Goal: Use online tool/utility: Utilize a website feature to perform a specific function

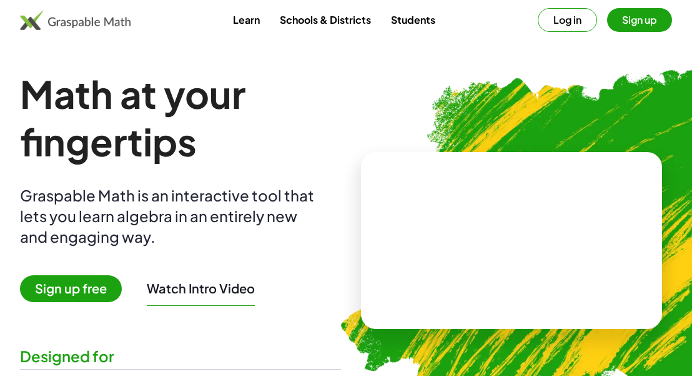
click at [563, 19] on button "Log in" at bounding box center [567, 20] width 59 height 24
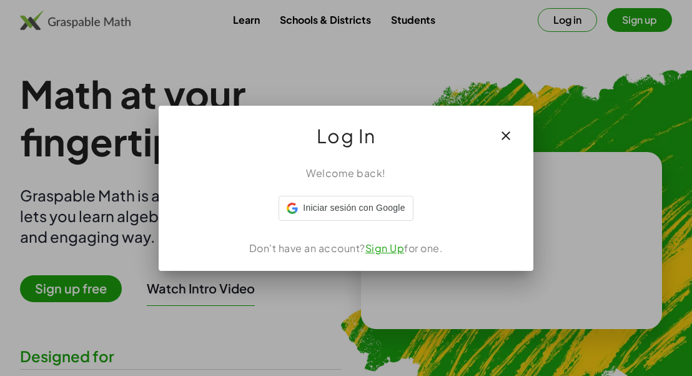
click at [567, 27] on div at bounding box center [346, 188] width 692 height 376
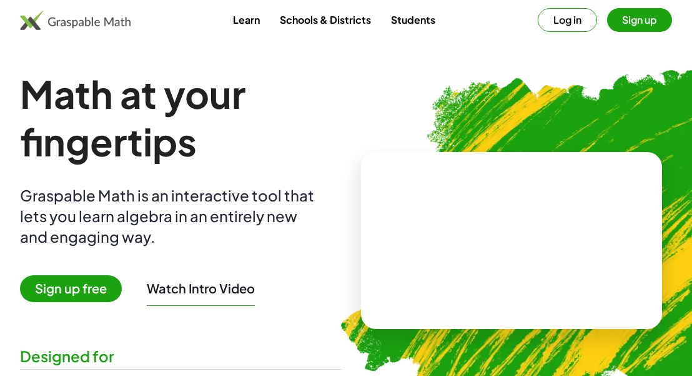
click at [567, 22] on button "Log in" at bounding box center [567, 20] width 59 height 24
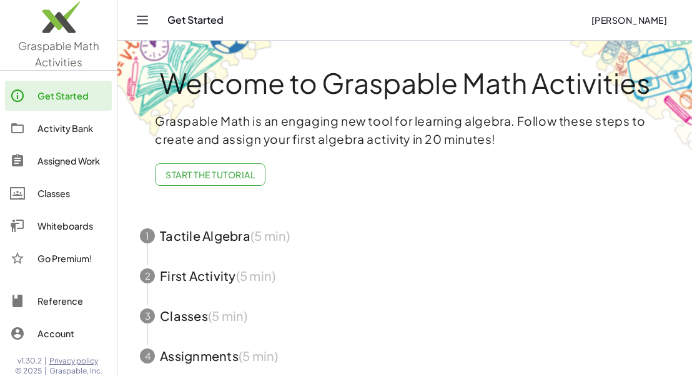
click at [56, 226] on div "Whiteboards" at bounding box center [71, 225] width 69 height 15
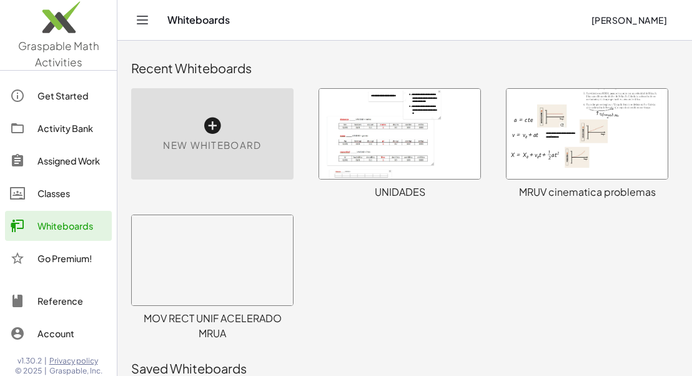
click at [414, 147] on div at bounding box center [399, 134] width 161 height 90
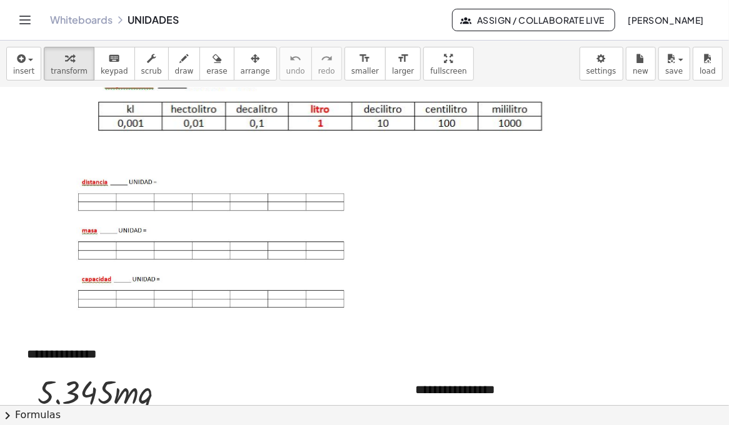
scroll to position [375, 0]
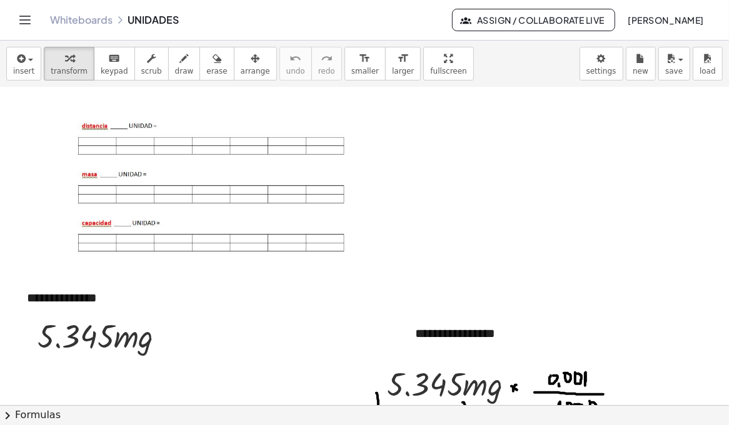
click at [206, 127] on div at bounding box center [207, 189] width 310 height 147
click at [206, 139] on div at bounding box center [207, 189] width 310 height 147
click at [70, 62] on div "button" at bounding box center [69, 58] width 37 height 15
click at [286, 214] on div at bounding box center [207, 189] width 310 height 147
click at [312, 181] on div at bounding box center [207, 189] width 310 height 147
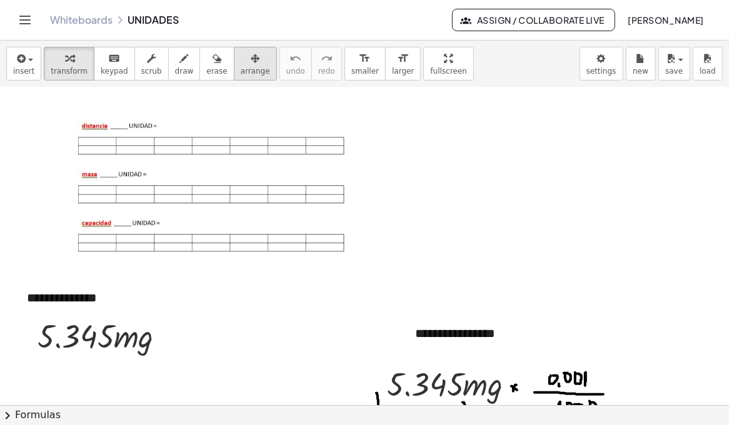
click at [251, 64] on icon "button" at bounding box center [255, 58] width 9 height 15
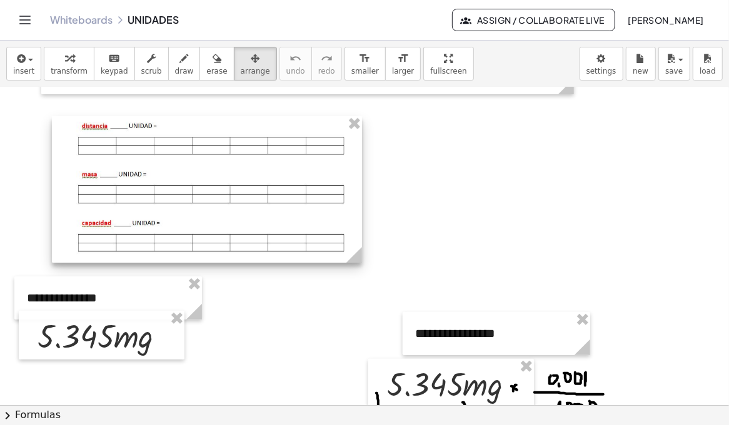
click at [291, 210] on div at bounding box center [207, 189] width 310 height 147
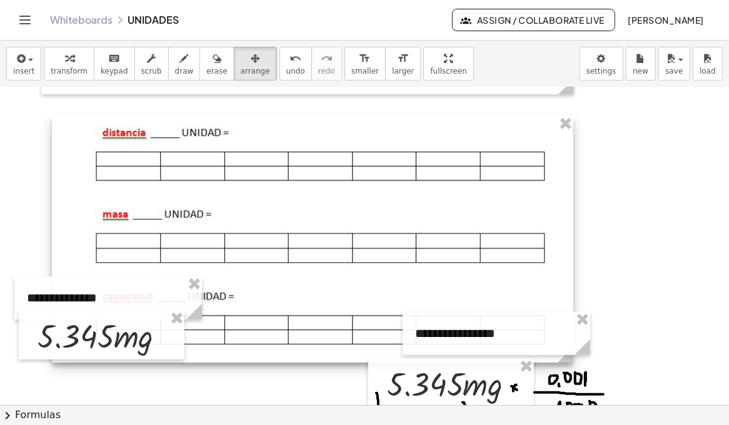
drag, startPoint x: 362, startPoint y: 259, endPoint x: 81, endPoint y: 296, distance: 284.3
click at [574, 299] on div "**********" at bounding box center [364, 159] width 729 height 892
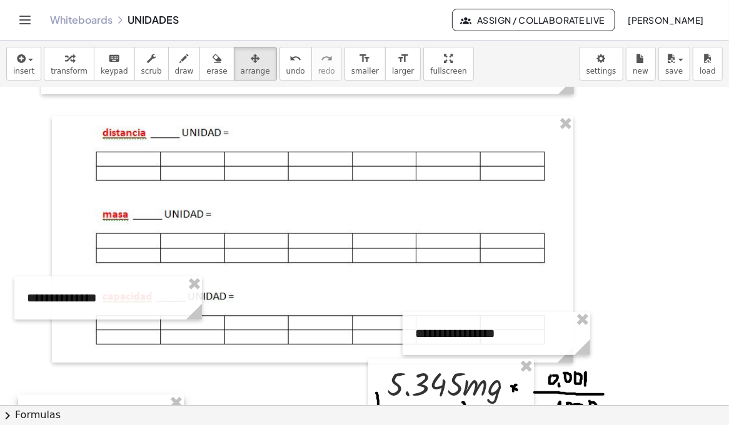
drag, startPoint x: 64, startPoint y: 320, endPoint x: 64, endPoint y: 404, distance: 84.4
click at [64, 375] on div at bounding box center [101, 420] width 166 height 49
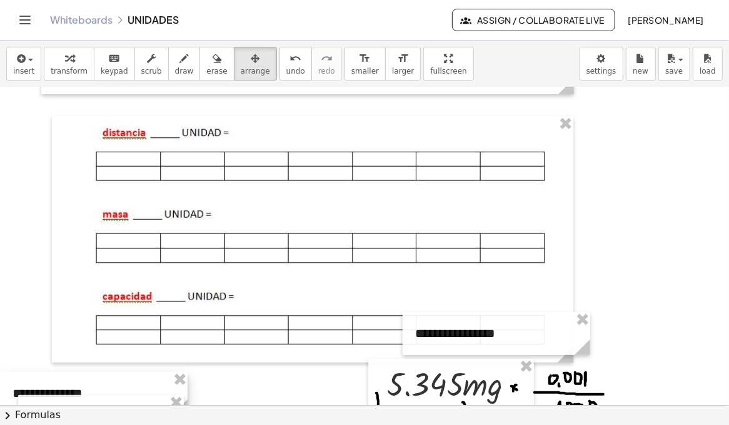
drag, startPoint x: 71, startPoint y: 298, endPoint x: 51, endPoint y: 394, distance: 97.7
click at [51, 375] on div at bounding box center [93, 393] width 187 height 43
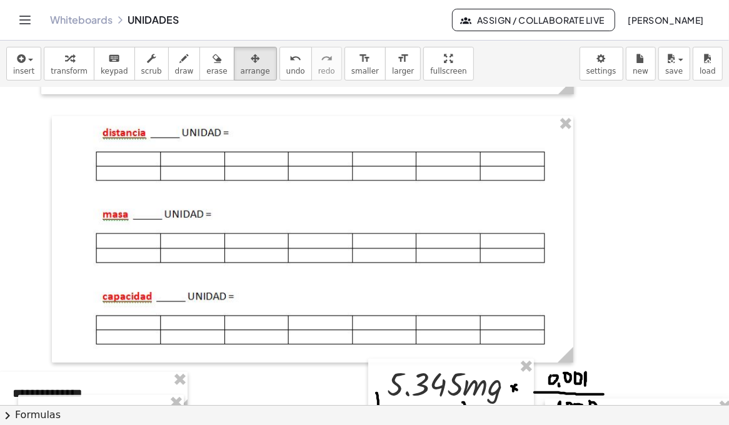
drag, startPoint x: 493, startPoint y: 339, endPoint x: 379, endPoint y: 292, distance: 123.0
click at [634, 375] on div "**********" at bounding box center [364, 233] width 729 height 385
drag, startPoint x: 438, startPoint y: 392, endPoint x: 519, endPoint y: 407, distance: 82.5
click at [455, 375] on div "**********" at bounding box center [364, 246] width 729 height 318
click at [576, 375] on div "**********" at bounding box center [367, 159] width 734 height 892
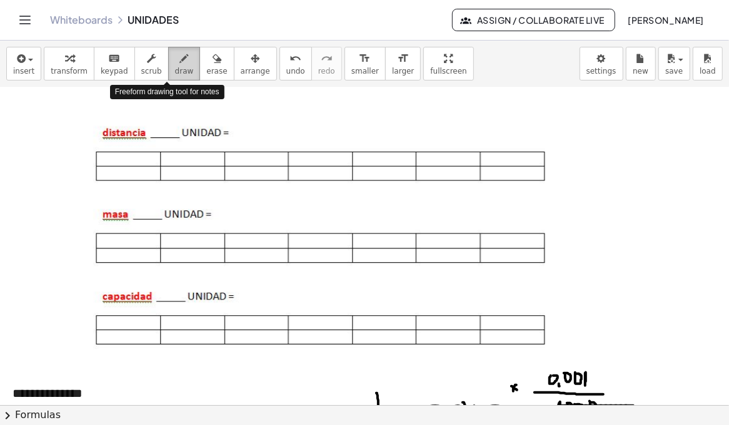
click at [175, 64] on div "button" at bounding box center [184, 58] width 19 height 15
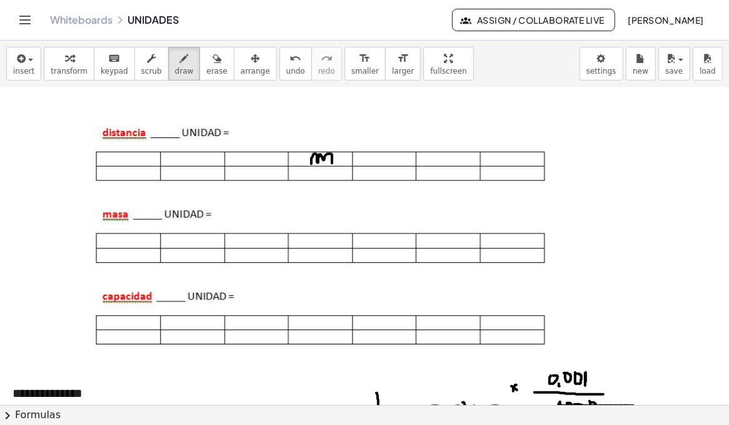
drag, startPoint x: 311, startPoint y: 163, endPoint x: 334, endPoint y: 160, distance: 23.3
click at [333, 162] on div at bounding box center [367, 159] width 734 height 892
click at [319, 167] on div at bounding box center [367, 159] width 734 height 892
drag, startPoint x: 319, startPoint y: 167, endPoint x: 318, endPoint y: 174, distance: 6.3
click at [318, 174] on div at bounding box center [367, 159] width 734 height 892
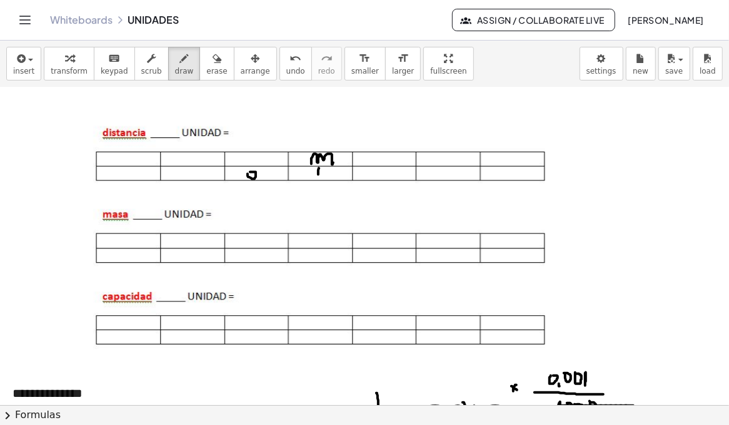
click at [250, 171] on div at bounding box center [367, 159] width 734 height 892
click at [262, 176] on div at bounding box center [367, 159] width 734 height 892
click at [271, 177] on div at bounding box center [367, 159] width 734 height 892
drag, startPoint x: 319, startPoint y: 176, endPoint x: 318, endPoint y: 169, distance: 6.3
click at [318, 169] on div at bounding box center [367, 159] width 734 height 892
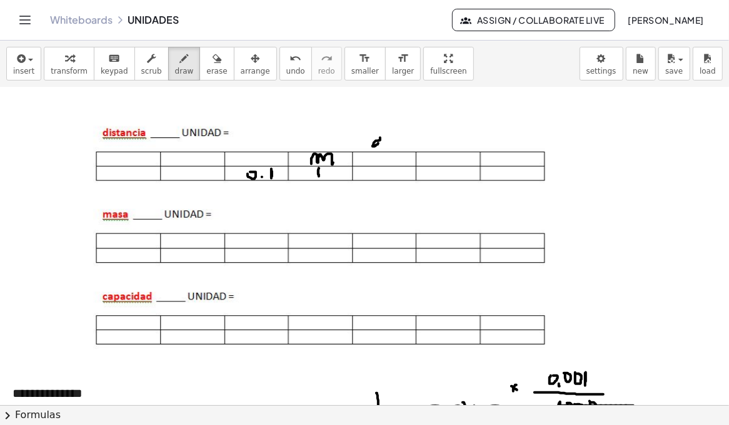
click at [378, 142] on div at bounding box center [367, 159] width 734 height 892
drag, startPoint x: 252, startPoint y: 137, endPoint x: 251, endPoint y: 145, distance: 7.7
click at [251, 145] on div at bounding box center [367, 159] width 734 height 892
drag, startPoint x: 246, startPoint y: 215, endPoint x: 211, endPoint y: 181, distance: 49.0
click at [246, 215] on div at bounding box center [367, 159] width 734 height 892
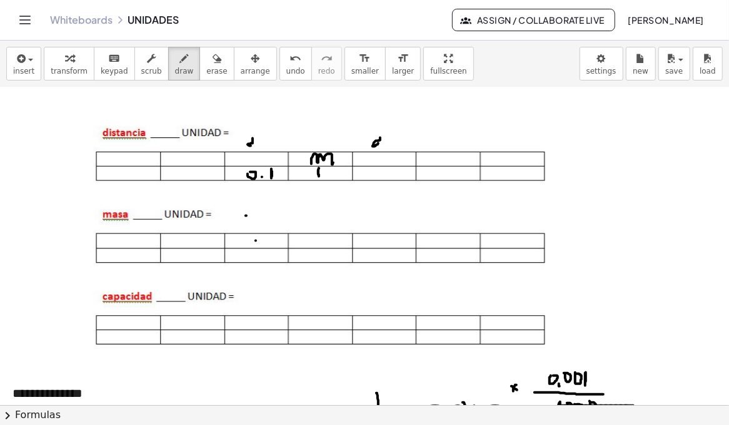
click at [256, 240] on div at bounding box center [367, 159] width 734 height 892
click at [250, 319] on div at bounding box center [367, 159] width 734 height 892
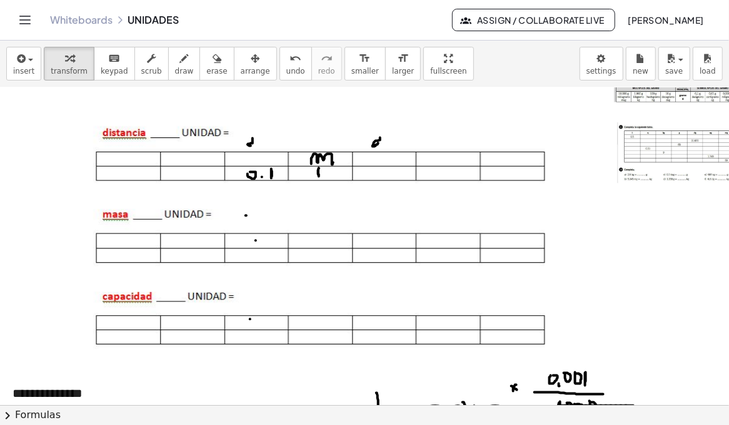
drag, startPoint x: 232, startPoint y: 64, endPoint x: 597, endPoint y: 140, distance: 373.2
click at [244, 58] on button "arrange" at bounding box center [255, 64] width 43 height 34
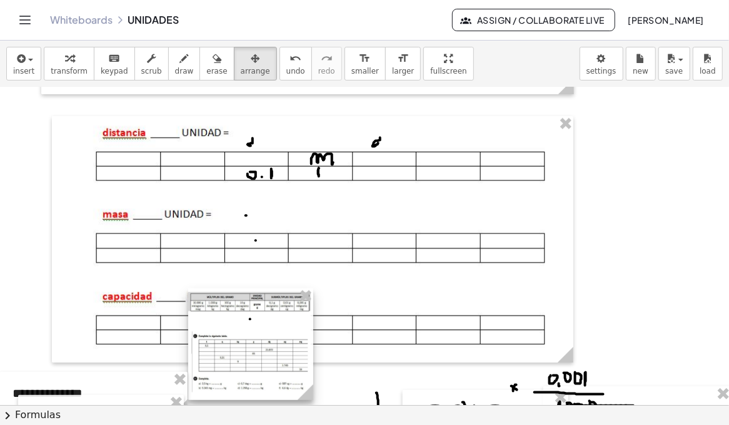
drag, startPoint x: 653, startPoint y: 147, endPoint x: 252, endPoint y: 325, distance: 438.0
click at [224, 354] on div at bounding box center [250, 345] width 125 height 112
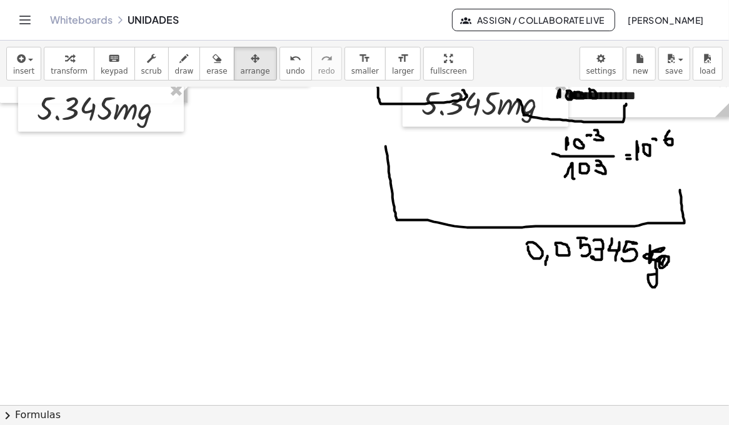
scroll to position [500, 0]
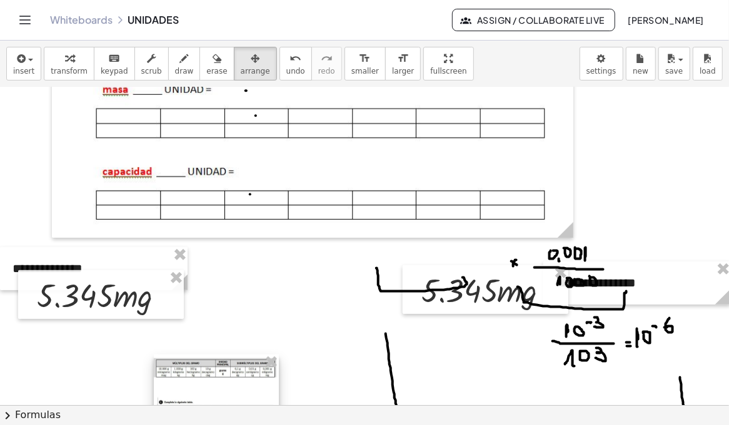
drag, startPoint x: 258, startPoint y: 249, endPoint x: 224, endPoint y: 370, distance: 125.8
click at [222, 375] on div at bounding box center [216, 411] width 125 height 112
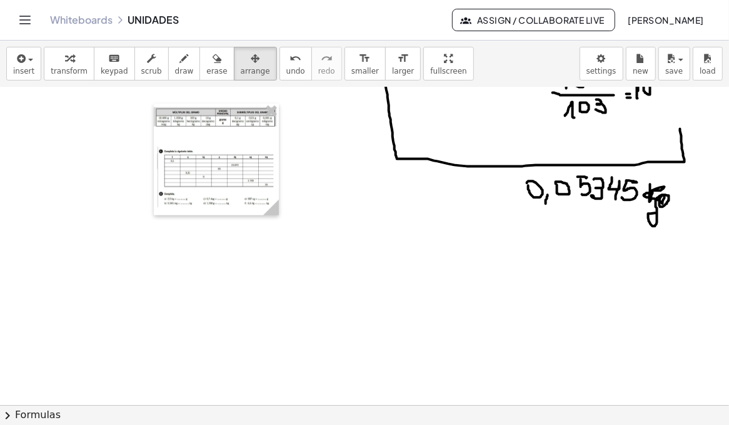
scroll to position [750, 0]
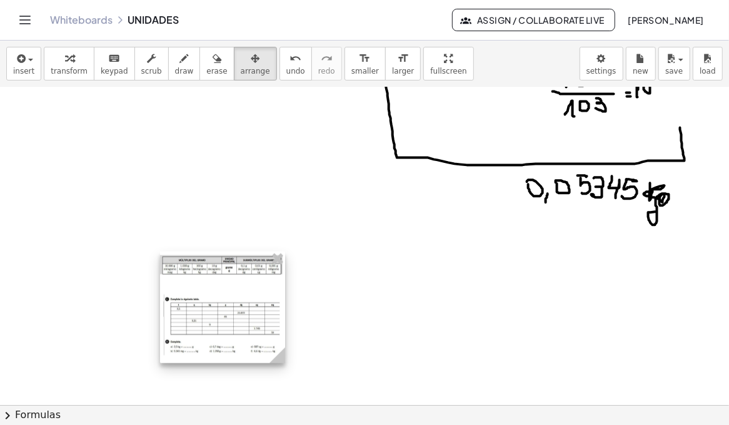
drag, startPoint x: 223, startPoint y: 172, endPoint x: 230, endPoint y: 305, distance: 132.6
click at [230, 314] on div at bounding box center [222, 308] width 125 height 112
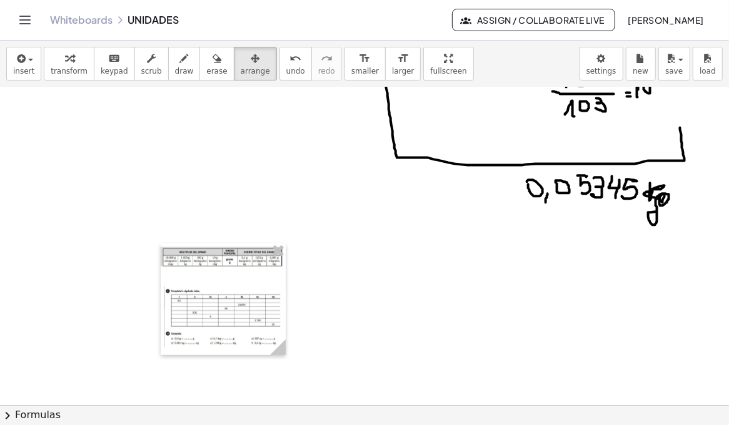
scroll to position [937, 0]
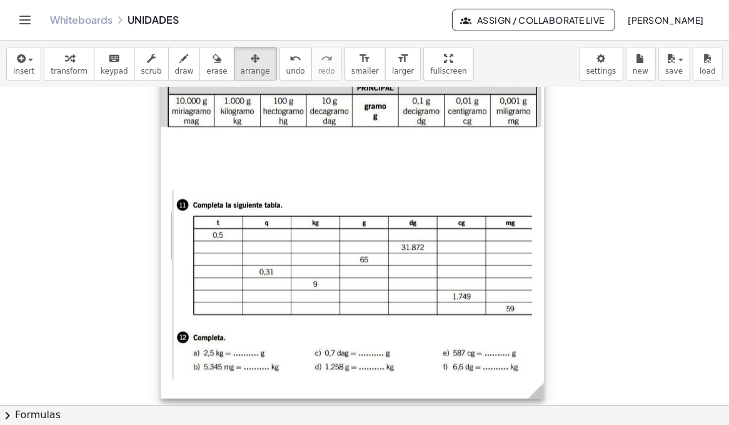
drag, startPoint x: 295, startPoint y: 167, endPoint x: 546, endPoint y: 413, distance: 351.7
click at [546, 375] on div "**********" at bounding box center [364, 233] width 729 height 385
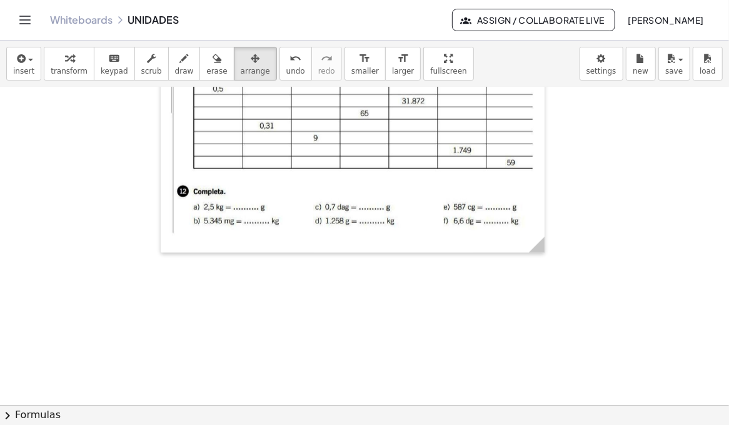
scroll to position [1092, 0]
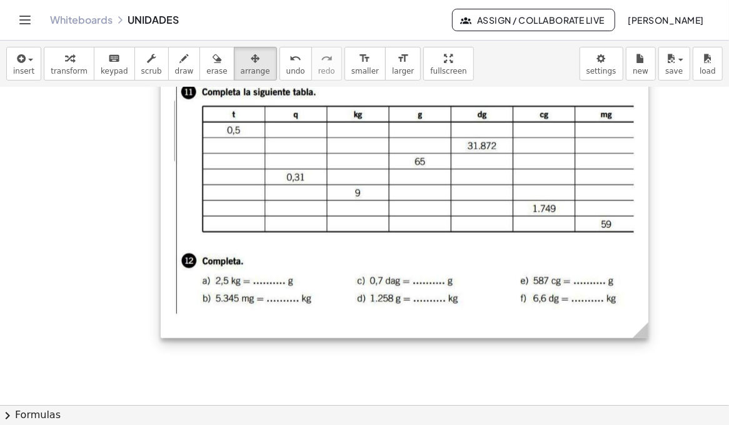
drag, startPoint x: 546, startPoint y: 244, endPoint x: 639, endPoint y: 326, distance: 124.0
click at [648, 334] on icon at bounding box center [640, 331] width 16 height 16
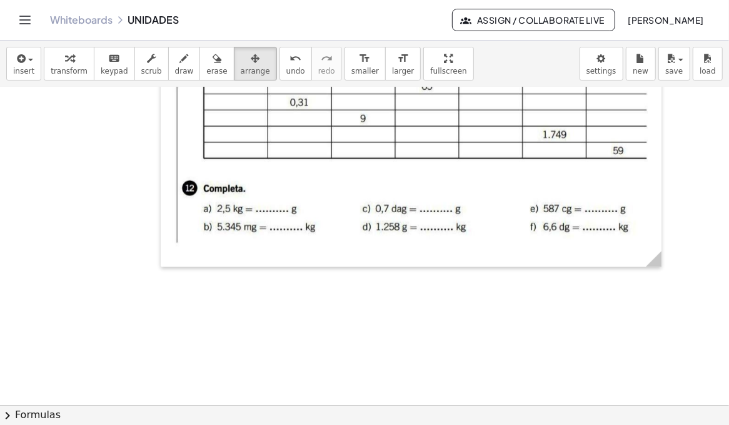
scroll to position [1216, 0]
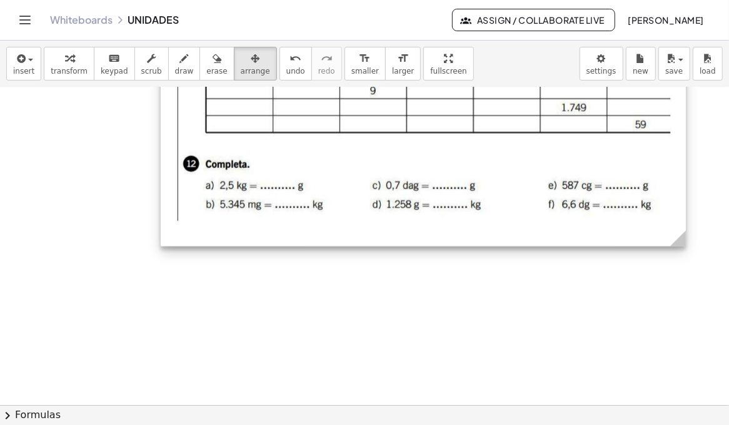
drag, startPoint x: 656, startPoint y: 226, endPoint x: 677, endPoint y: 251, distance: 32.4
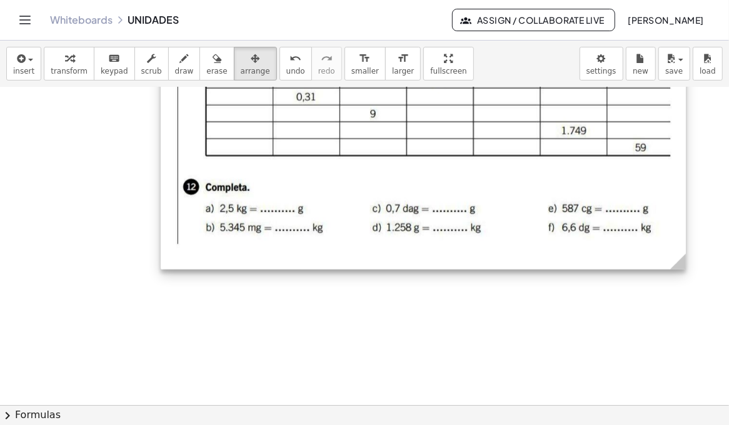
scroll to position [1195, 0]
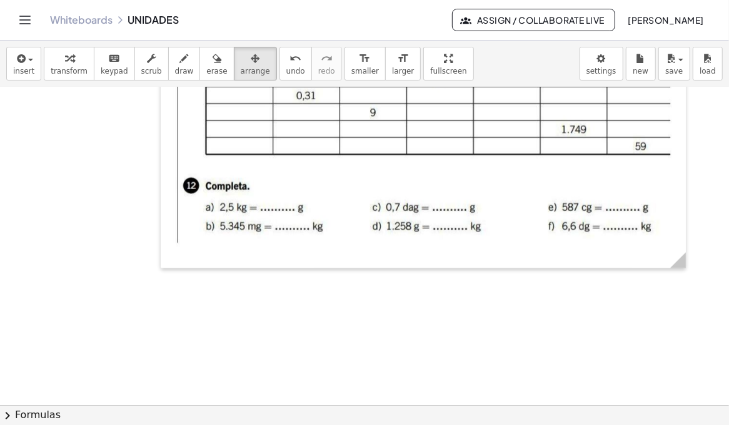
drag, startPoint x: 169, startPoint y: 67, endPoint x: 544, endPoint y: 190, distance: 393.8
click at [170, 65] on button "draw" at bounding box center [184, 64] width 32 height 34
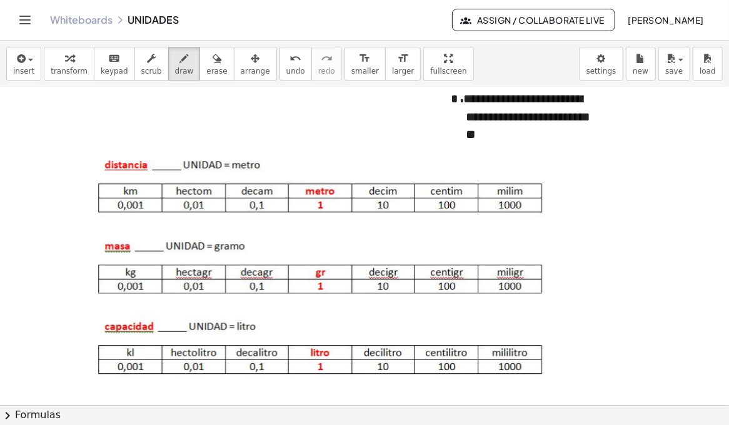
scroll to position [0, 0]
